Goal: Transaction & Acquisition: Subscribe to service/newsletter

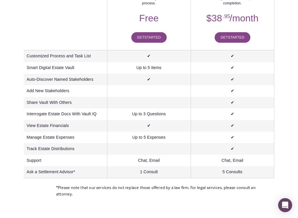
scroll to position [88, 0]
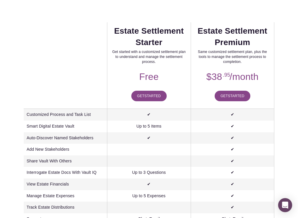
click at [147, 94] on link "Get Started" at bounding box center [148, 96] width 35 height 11
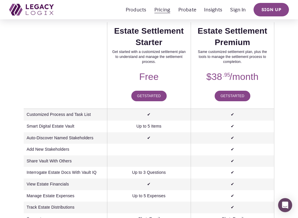
click at [237, 10] on link "Sign In" at bounding box center [237, 9] width 15 height 9
click at [278, 6] on link "Sign up" at bounding box center [270, 9] width 35 height 13
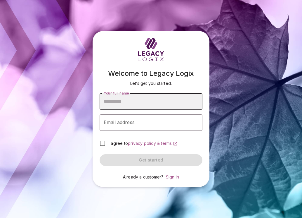
type input "*"
